Goal: Transaction & Acquisition: Purchase product/service

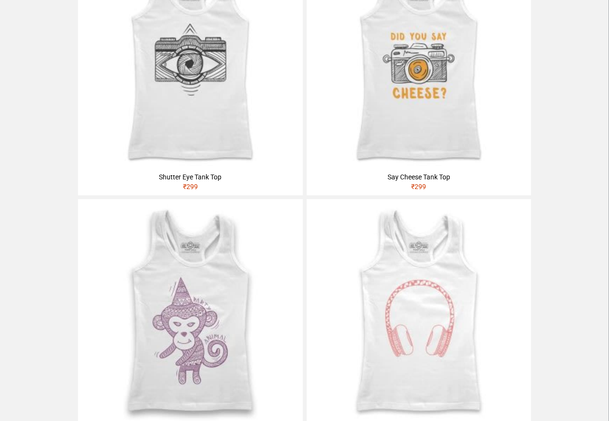
scroll to position [809, 0]
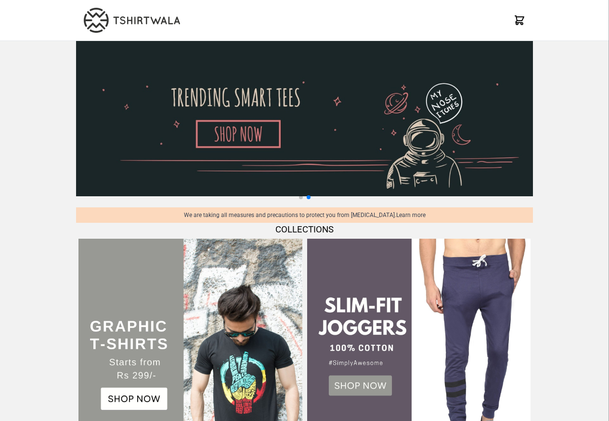
click at [220, 240] on img at bounding box center [190, 349] width 223 height 223
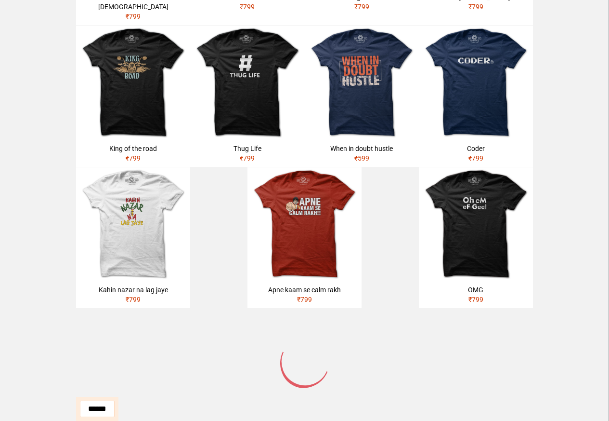
scroll to position [405, 0]
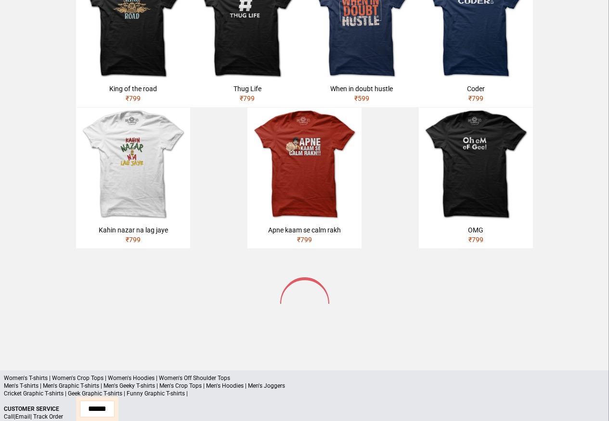
click at [53, 381] on p "Men's T-shirts | Men's Graphic T-shirts | Men's Geeky T-shirts | Men's Crop Top…" at bounding box center [305, 385] width 602 height 8
click at [44, 381] on p "Men's T-shirts | Men's Graphic T-shirts | Men's Geeky T-shirts | Men's Crop Top…" at bounding box center [305, 385] width 602 height 8
click at [39, 381] on p "Men's T-shirts | Men's Graphic T-shirts | Men's Geeky T-shirts | Men's Crop Top…" at bounding box center [305, 385] width 602 height 8
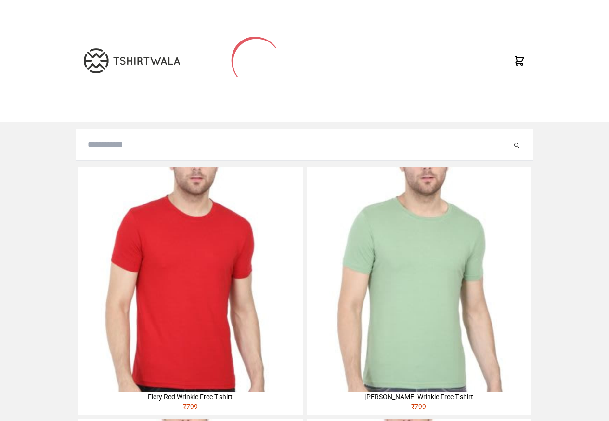
click at [104, 149] on input "search" at bounding box center [300, 145] width 424 height 12
paste input "**********"
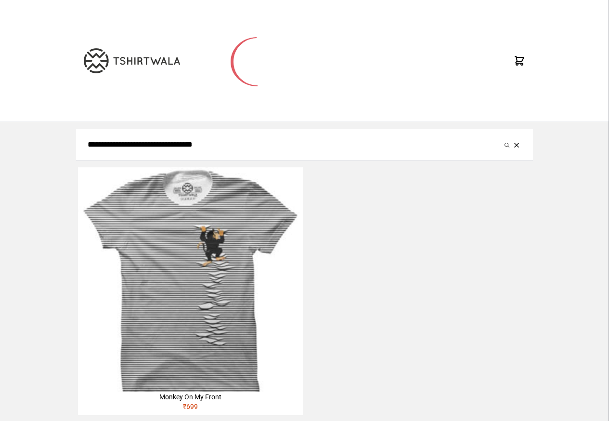
type input "**********"
click at [502, 139] on button "submit" at bounding box center [507, 145] width 10 height 12
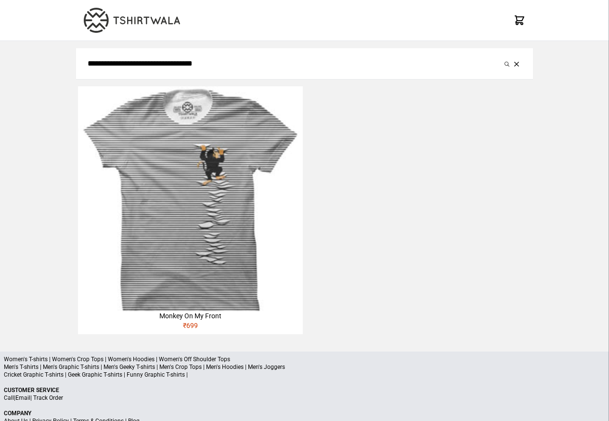
click at [229, 263] on img at bounding box center [190, 198] width 224 height 224
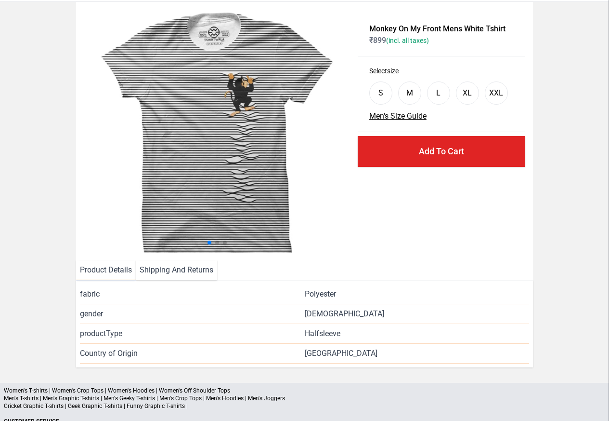
scroll to position [116, 0]
